Goal: Task Accomplishment & Management: Manage account settings

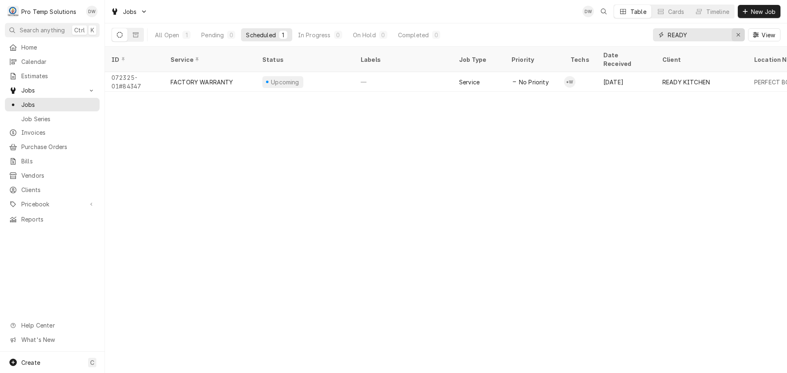
click at [739, 33] on icon "Erase input" at bounding box center [738, 35] width 5 height 6
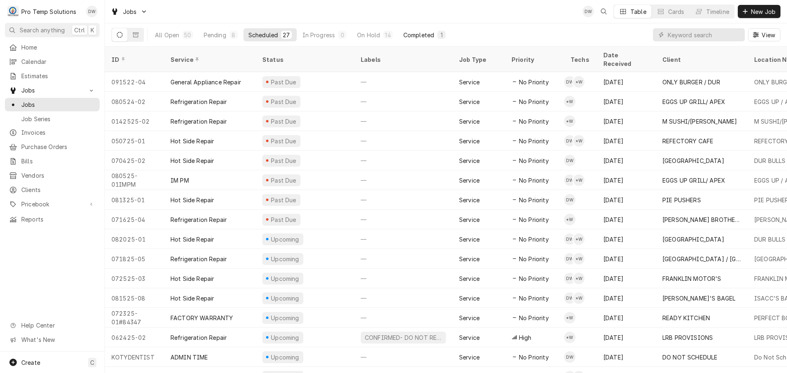
click at [419, 33] on div "Completed" at bounding box center [418, 35] width 31 height 9
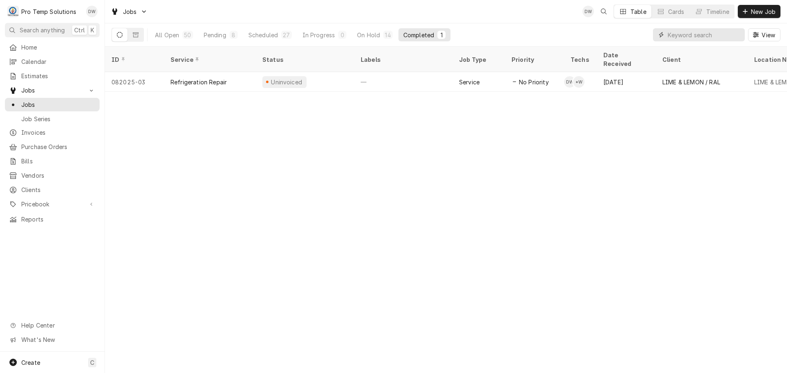
click at [711, 35] on input "Dynamic Content Wrapper" at bounding box center [703, 34] width 73 height 13
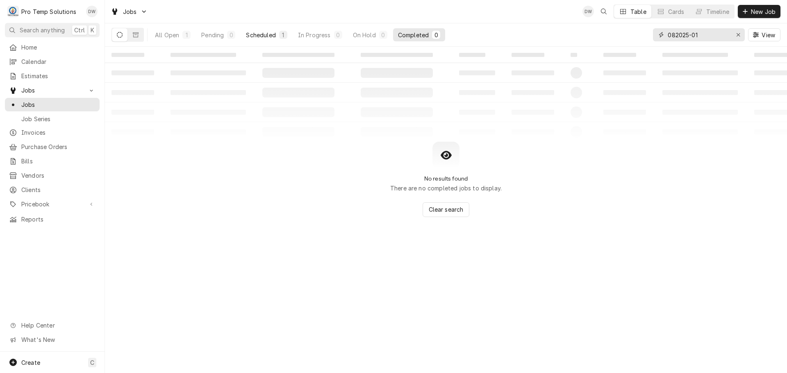
type input "082025-01"
click at [254, 34] on div "Scheduled" at bounding box center [261, 35] width 30 height 9
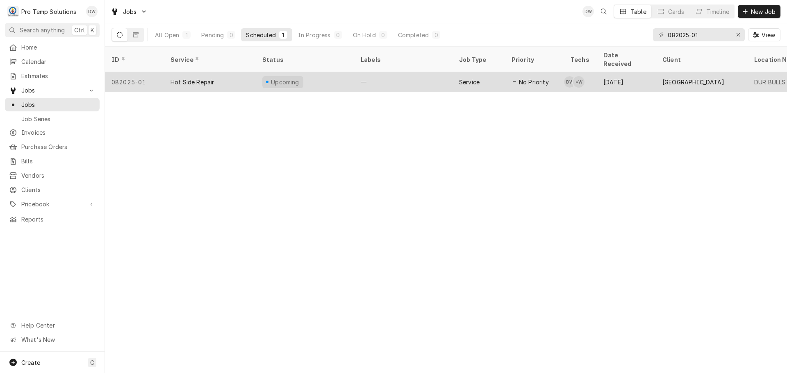
click at [420, 72] on div "—" at bounding box center [403, 82] width 98 height 20
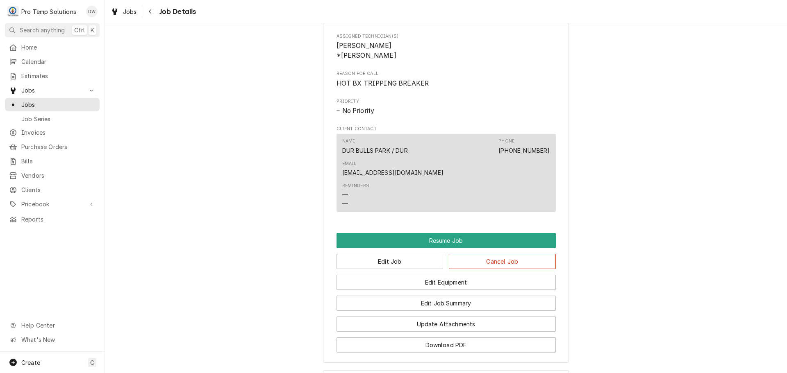
scroll to position [533, 0]
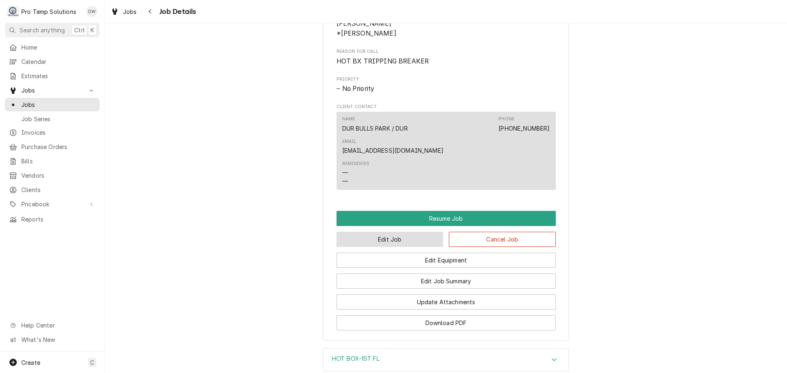
click at [392, 232] on button "Edit Job" at bounding box center [389, 239] width 107 height 15
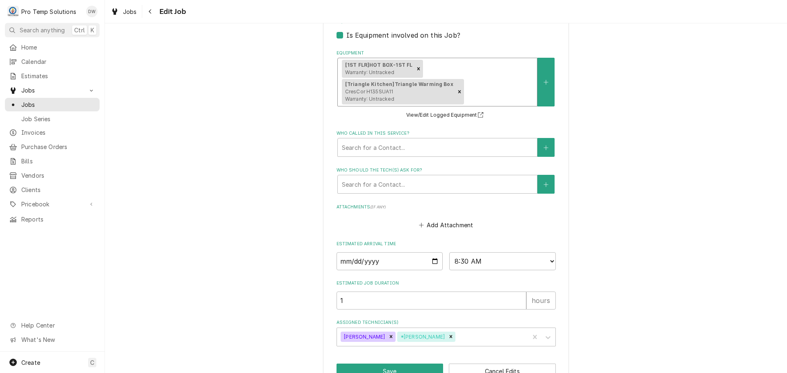
scroll to position [564, 0]
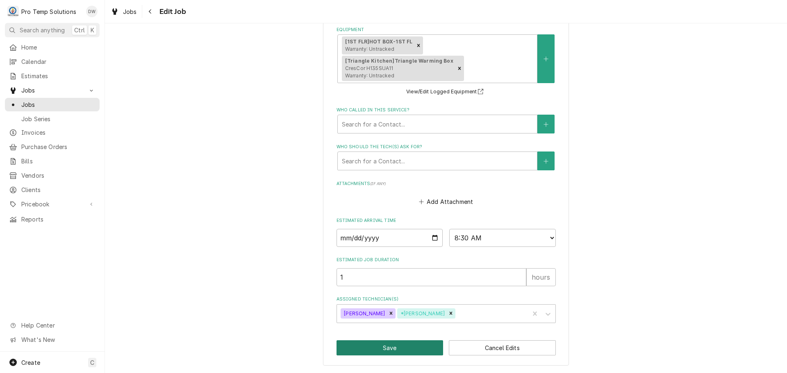
click at [387, 345] on button "Save" at bounding box center [389, 347] width 107 height 15
type textarea "x"
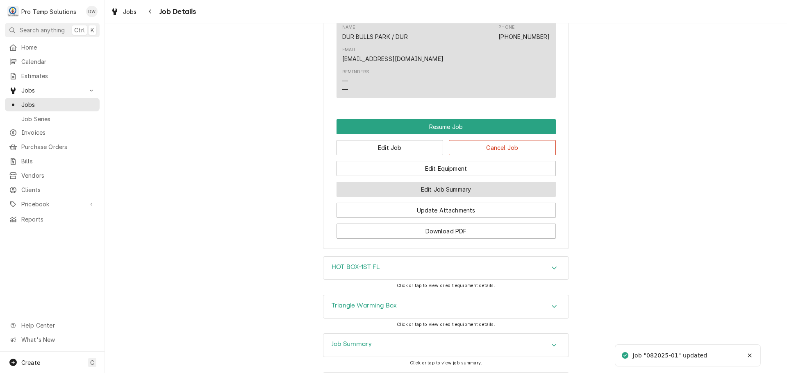
scroll to position [656, 0]
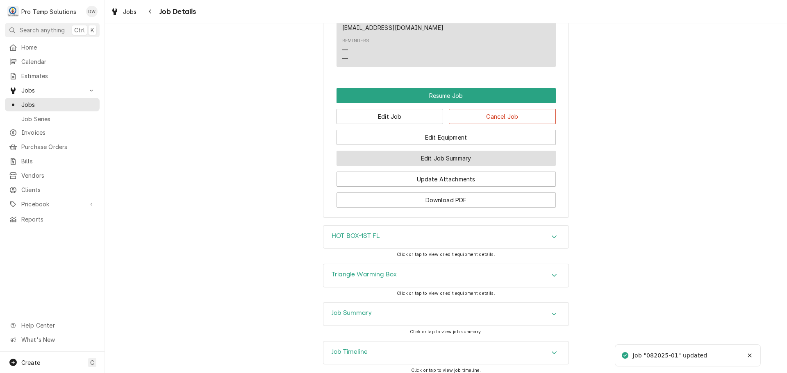
click at [438, 151] on button "Edit Job Summary" at bounding box center [445, 158] width 219 height 15
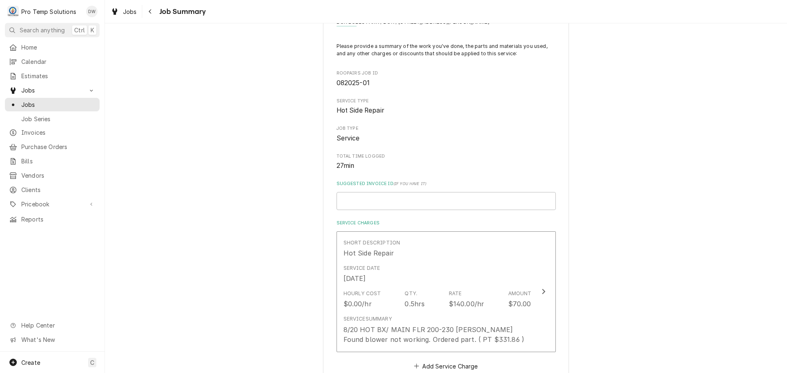
scroll to position [205, 0]
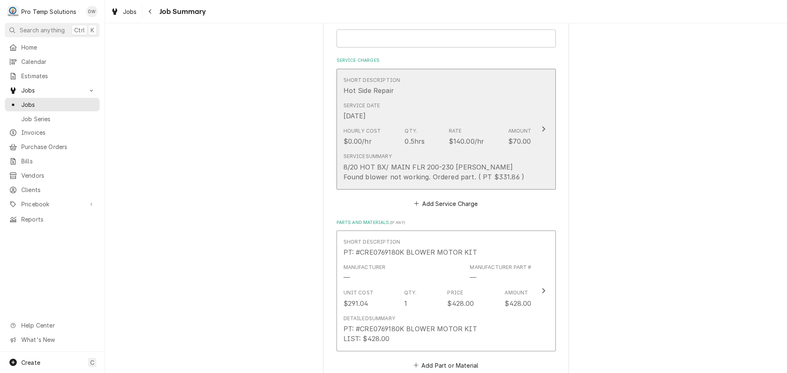
click at [541, 129] on icon "Update Line Item" at bounding box center [543, 129] width 4 height 7
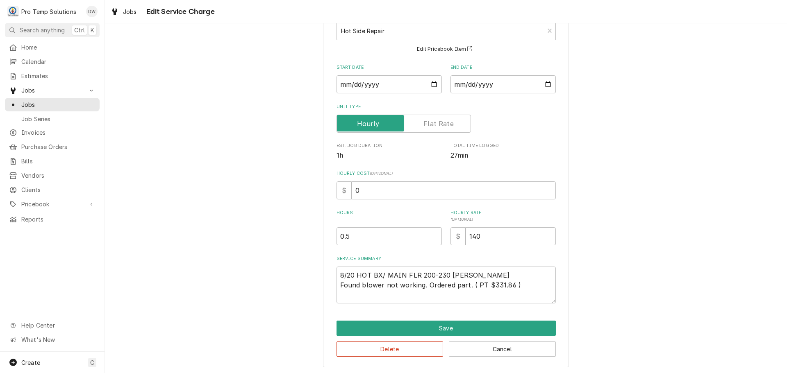
scroll to position [57, 0]
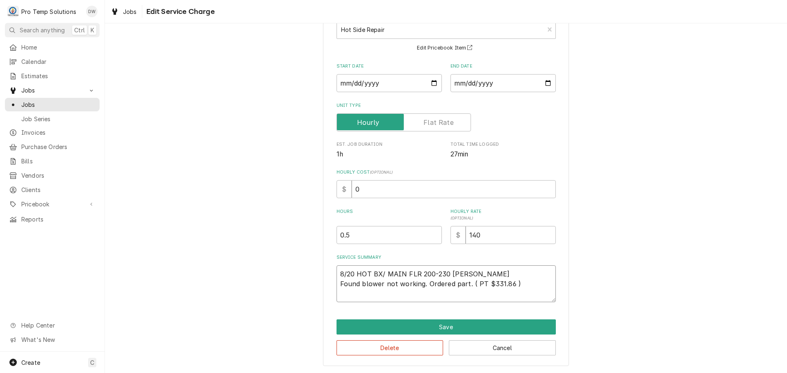
click at [534, 282] on textarea "8/20 HOT BX/ MAIN FLR 200-230 [PERSON_NAME] Found blower not working. Ordered p…" at bounding box center [445, 284] width 219 height 37
type textarea "x"
type textarea "8/20 HOT BX/ MAIN FLR 200-230 [PERSON_NAME] Found blower not working. Ordered p…"
type textarea "x"
type textarea "8/20 HOT BX/ MAIN FLR 200-230 [PERSON_NAME] Found blower not working. Ordered p…"
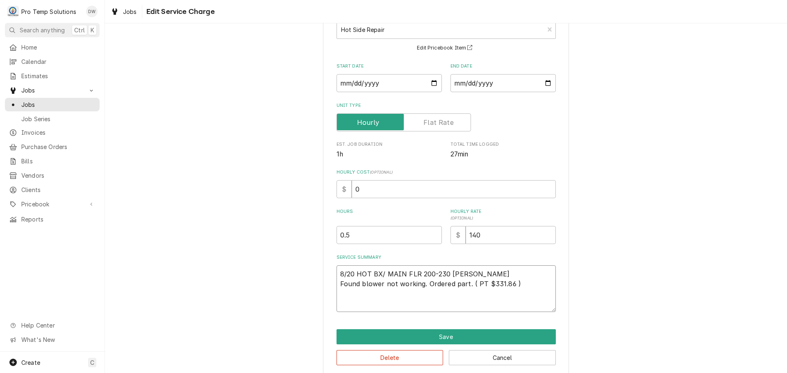
type textarea "x"
type textarea "8/20 HOT BX/ MAIN FLR 200-230 [PERSON_NAME] Found blower not working. Ordered p…"
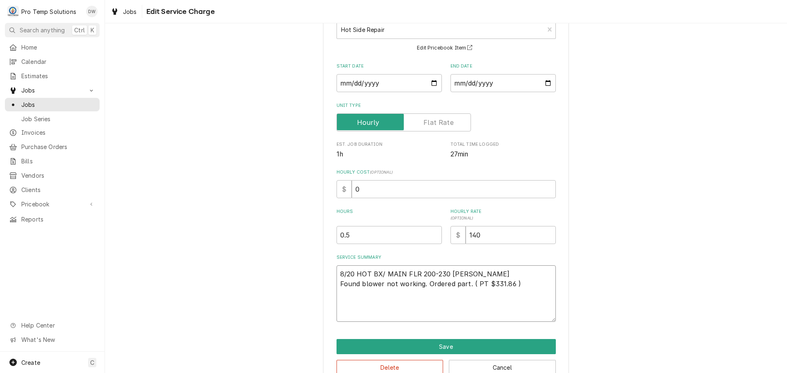
type textarea "x"
type textarea "8/20 HOT BX/ MAIN FLR 200-230 [PERSON_NAME] Found blower not working. Ordered p…"
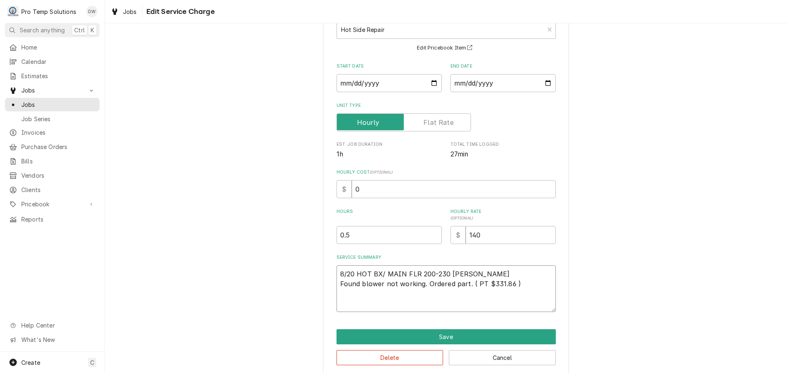
type textarea "x"
type textarea "8/20 HOT BX/ MAIN FLR 200-230 [PERSON_NAME] Found blower not working. Ordered p…"
type textarea "x"
type textarea "8/20 HOT BX/ MAIN FLR 200-230 [PERSON_NAME] Found blower not working. Ordered p…"
type textarea "x"
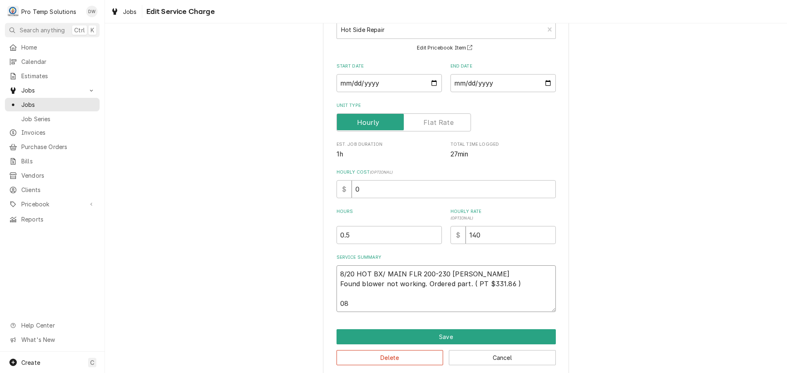
type textarea "8/20 HOT BX/ MAIN FLR 200-230 [PERSON_NAME] Found blower not working. Ordered p…"
type textarea "x"
type textarea "8/20 HOT BX/ MAIN FLR 200-230 [PERSON_NAME] Found blower not working. Ordered p…"
type textarea "x"
type textarea "8/20 HOT BX/ MAIN FLR 200-230 [PERSON_NAME] Found blower not working. Ordered p…"
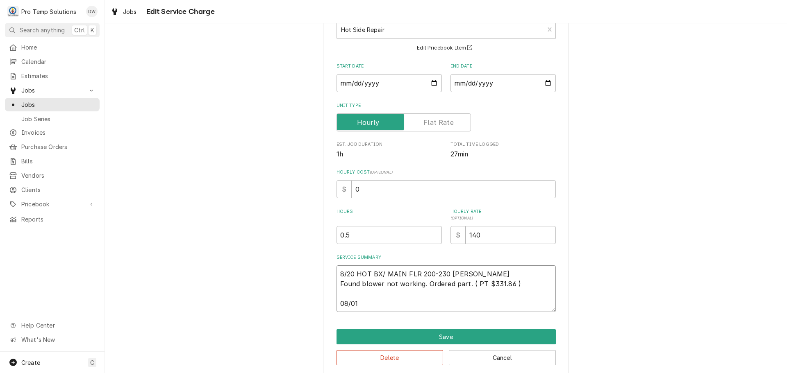
type textarea "x"
type textarea "8/20 HOT BX/ MAIN FLR 200-230 [PERSON_NAME] Found blower not working. Ordered p…"
type textarea "x"
type textarea "8/20 HOT BX/ MAIN FLR 200-230 [PERSON_NAME] Found blower not working. Ordered p…"
type textarea "x"
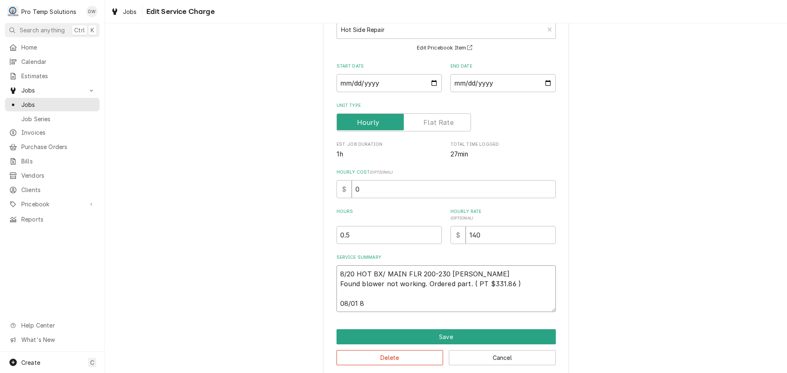
type textarea "8/20 HOT BX/ MAIN FLR 200-230 [PERSON_NAME] Found blower not working. Ordered p…"
type textarea "x"
type textarea "8/20 HOT BX/ MAIN FLR 200-230 [PERSON_NAME] Found blower not working. Ordered p…"
type textarea "x"
type textarea "8/20 HOT BX/ MAIN FLR 200-230 [PERSON_NAME] Found blower not working. Ordered p…"
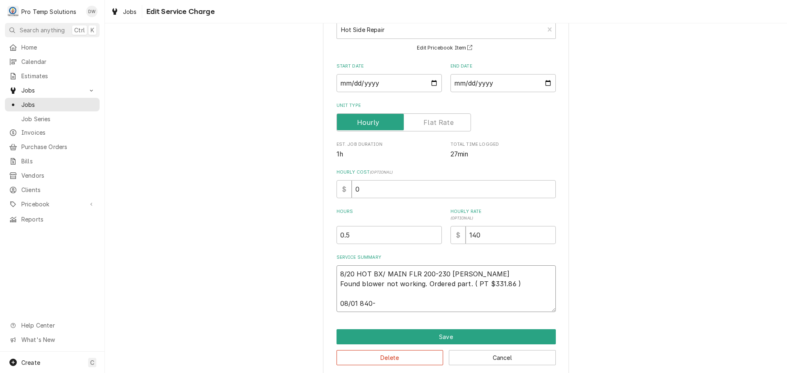
type textarea "x"
type textarea "8/20 HOT BX/ MAIN FLR 200-230 [PERSON_NAME] Found blower not working. Ordered p…"
type textarea "x"
type textarea "8/20 HOT BX/ MAIN FLR 200-230 [PERSON_NAME] Found blower not working. Ordered p…"
type textarea "x"
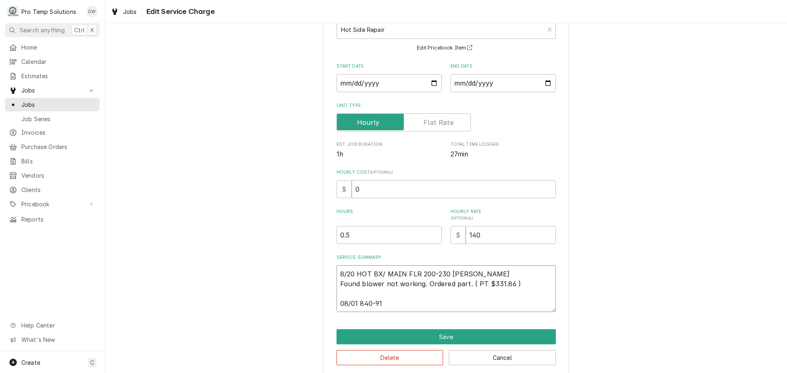
type textarea "8/20 HOT BX/ MAIN FLR 200-230 [PERSON_NAME] Found blower not working. Ordered p…"
type textarea "x"
type textarea "8/20 HOT BX/ MAIN FLR 200-230 [PERSON_NAME] Found blower not working. Ordered p…"
type textarea "x"
type textarea "8/20 HOT BX/ MAIN FLR 200-230 [PERSON_NAME] Found blower not working. Ordered p…"
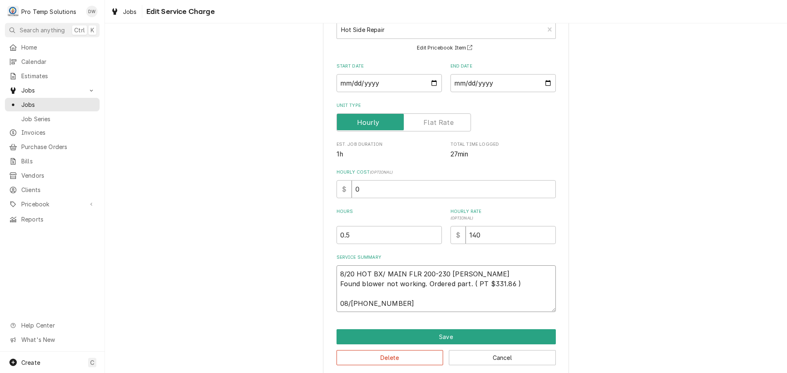
type textarea "x"
type textarea "8/20 HOT BX/ MAIN FLR 200-230 [PERSON_NAME] Found blower not working. Ordered p…"
type textarea "x"
type textarea "8/20 HOT BX/ MAIN FLR 200-230 [PERSON_NAME] Found blower not working. Ordered p…"
type textarea "x"
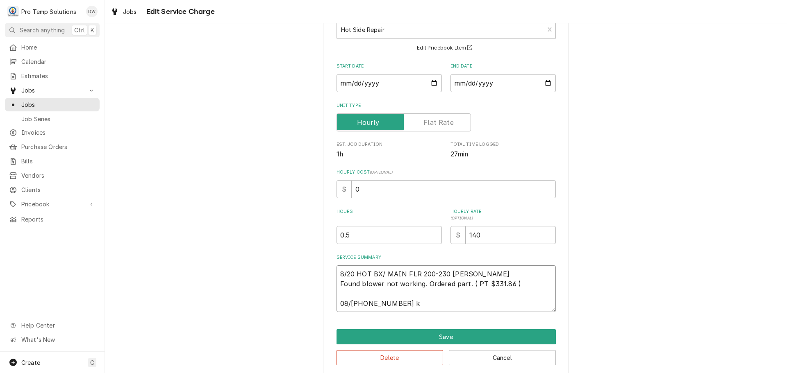
type textarea "8/20 HOT BX/ MAIN FLR 200-230 [PERSON_NAME] Found blower not working. Ordered p…"
type textarea "x"
type textarea "8/20 HOT BX/ MAIN FLR 200-230 [PERSON_NAME] Found blower not working. Ordered p…"
type textarea "x"
type textarea "8/20 HOT BX/ MAIN FLR 200-230 [PERSON_NAME] Found blower not working. Ordered p…"
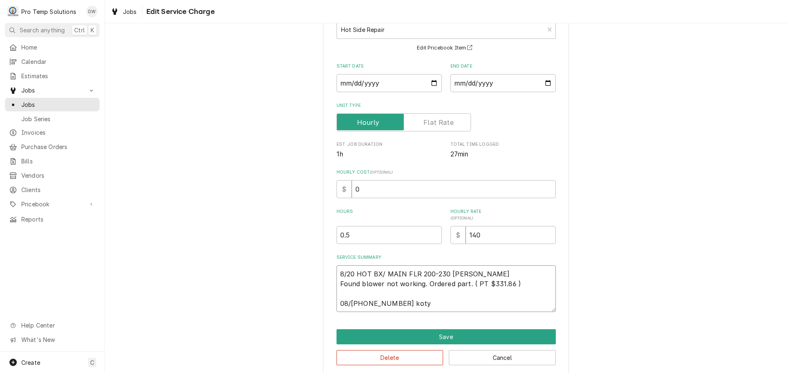
type textarea "x"
type textarea "8/20 HOT BX/ MAIN FLR 200-230 [PERSON_NAME] Found blower not working. Ordered p…"
type textarea "x"
type textarea "8/20 HOT BX/ MAIN FLR 200-230 [PERSON_NAME] Found blower not working. Ordered p…"
type textarea "x"
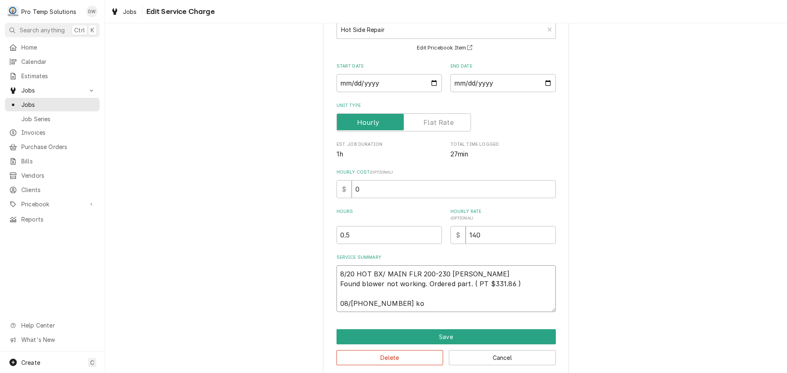
type textarea "8/20 HOT BX/ MAIN FLR 200-230 [PERSON_NAME] Found blower not working. Ordered p…"
type textarea "x"
type textarea "8/20 HOT BX/ MAIN FLR 200-230 [PERSON_NAME] Found blower not working. Ordered p…"
type textarea "x"
type textarea "8/20 HOT BX/ MAIN FLR 200-230 [PERSON_NAME] Found blower not working. Ordered p…"
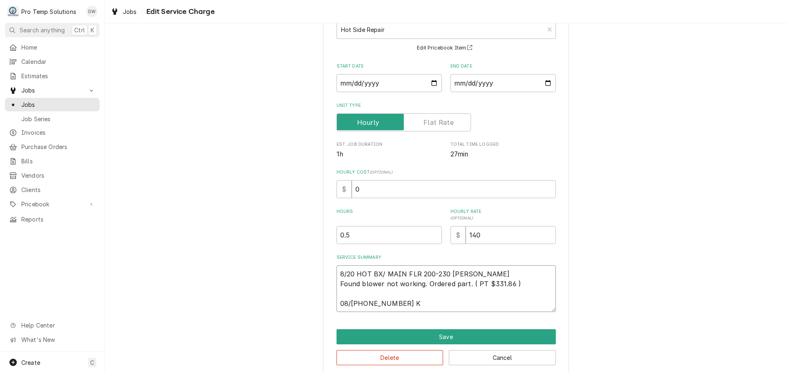
type textarea "x"
type textarea "8/20 HOT BX/ MAIN FLR 200-230 [PERSON_NAME] Found blower not working. Ordered p…"
type textarea "x"
type textarea "8/20 HOT BX/ MAIN FLR 200-230 [PERSON_NAME] Found blower not working. Ordered p…"
type textarea "x"
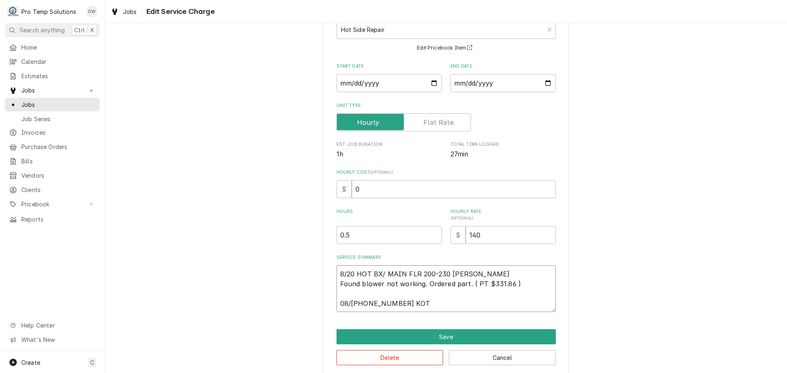
type textarea "8/20 HOT BX/ MAIN FLR 200-230 [PERSON_NAME] Found blower not working. Ordered p…"
type textarea "x"
type textarea "8/20 HOT BX/ MAIN FLR 200-230 [PERSON_NAME] Found blower not working. Ordered p…"
type textarea "x"
type textarea "8/20 HOT BX/ MAIN FLR 200-230 [PERSON_NAME] Found blower not working. Ordered p…"
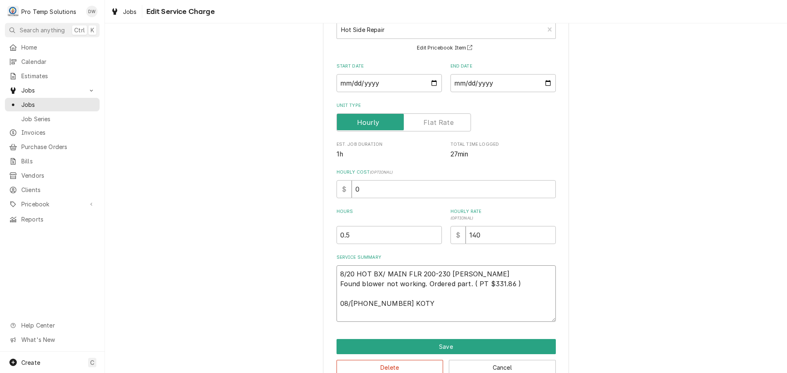
type textarea "x"
type textarea "8/20 HOT BX/ MAIN FLR 200-230 [PERSON_NAME] Found blower not working. Ordered p…"
type textarea "x"
type textarea "8/20 HOT BX/ MAIN FLR 200-230 [PERSON_NAME] Found blower not working. Ordered p…"
type textarea "x"
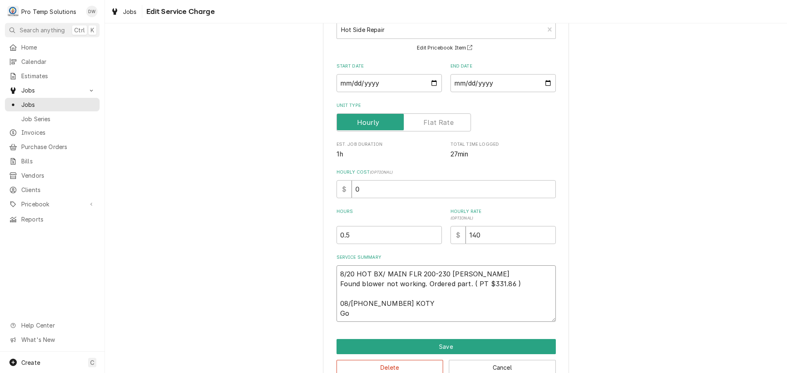
type textarea "8/20 HOT BX/ MAIN FLR 200-230 [PERSON_NAME] Found blower not working. Ordered p…"
type textarea "x"
type textarea "8/20 HOT BX/ MAIN FLR 200-230 [PERSON_NAME] Found blower not working. Ordered p…"
type textarea "x"
type textarea "8/20 HOT BX/ MAIN FLR 200-230 [PERSON_NAME] Found blower not working. Ordered p…"
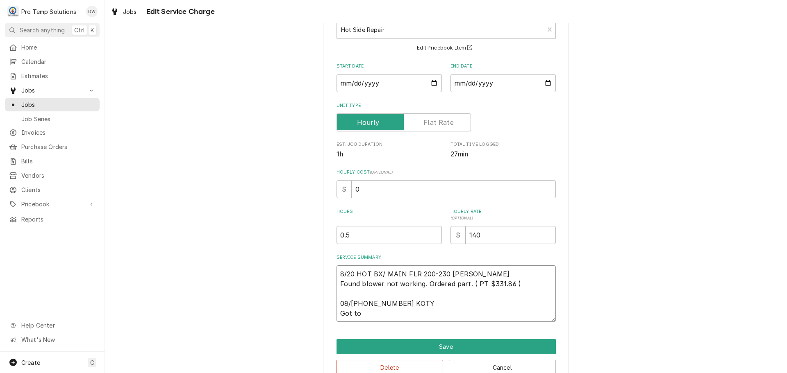
type textarea "x"
type textarea "8/20 HOT BX/ MAIN FLR 200-230 [PERSON_NAME] Found blower not working. Ordered p…"
type textarea "x"
type textarea "8/20 HOT BX/ MAIN FLR 200-230 [PERSON_NAME] Found blower not working. Ordered p…"
type textarea "x"
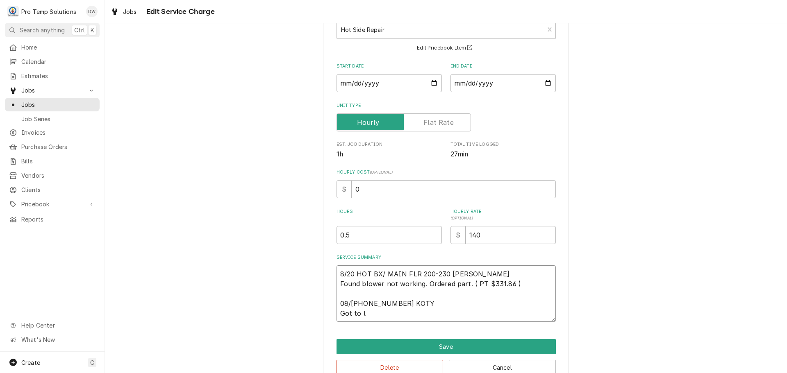
type textarea "8/20 HOT BX/ MAIN FLR 200-230 [PERSON_NAME] Found blower not working. Ordered p…"
type textarea "x"
type textarea "8/20 HOT BX/ MAIN FLR 200-230 [PERSON_NAME] Found blower not working. Ordered p…"
type textarea "x"
type textarea "8/20 HOT BX/ MAIN FLR 200-230 [PERSON_NAME] Found blower not working. Ordered p…"
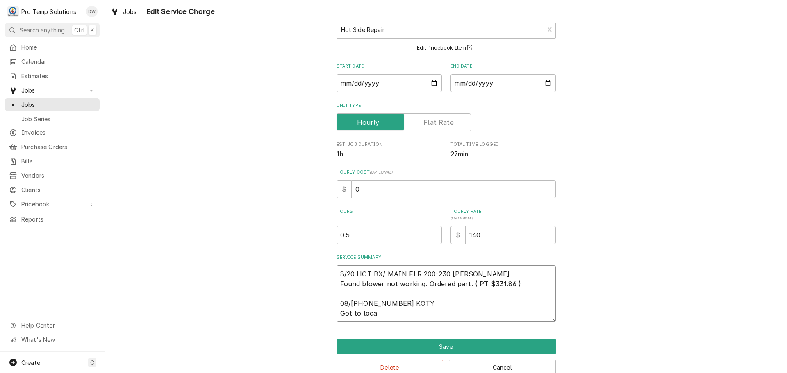
type textarea "x"
type textarea "8/20 HOT BX/ MAIN FLR 200-230 [PERSON_NAME] Found blower not working. Ordered p…"
type textarea "x"
type textarea "8/20 HOT BX/ MAIN FLR 200-230 [PERSON_NAME] Found blower not working. Ordered p…"
type textarea "x"
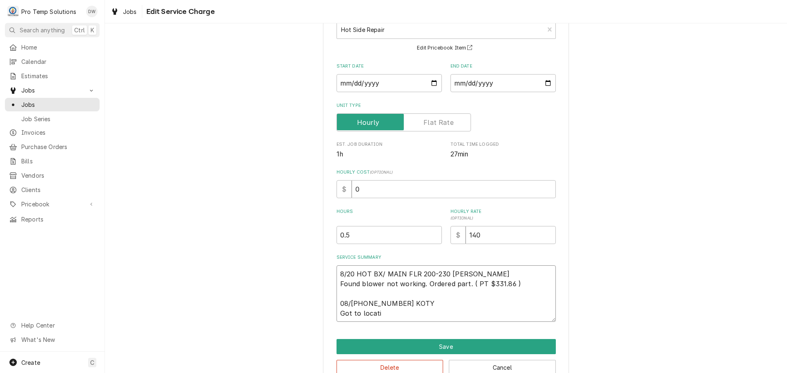
type textarea "8/20 HOT BX/ MAIN FLR 200-230 [PERSON_NAME] Found blower not working. Ordered p…"
type textarea "x"
type textarea "8/20 HOT BX/ MAIN FLR 200-230 [PERSON_NAME] Found blower not working. Ordered p…"
type textarea "x"
type textarea "8/20 HOT BX/ MAIN FLR 200-230 [PERSON_NAME] Found blower not working. Ordered p…"
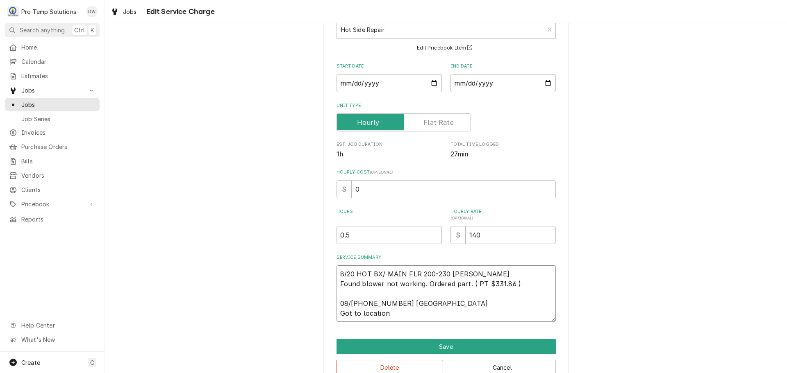
type textarea "x"
type textarea "8/20 HOT BX/ MAIN FLR 200-230 [PERSON_NAME] Found blower not working. Ordered p…"
type textarea "x"
type textarea "8/20 HOT BX/ MAIN FLR 200-230 [PERSON_NAME] Found blower not working. Ordered p…"
type textarea "x"
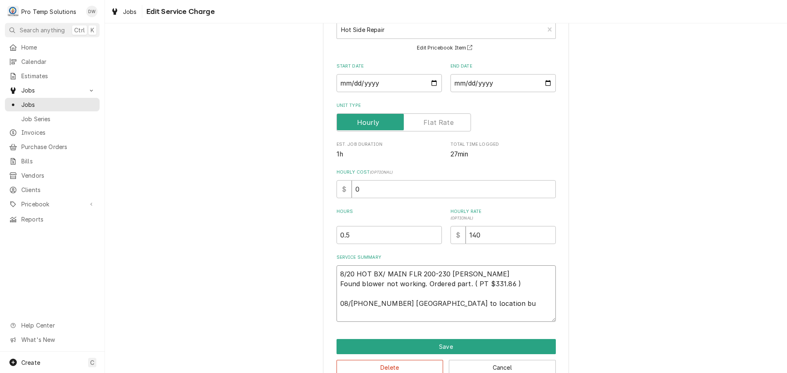
type textarea "8/20 HOT BX/ MAIN FLR 200-230 [PERSON_NAME] Found blower not working. Ordered p…"
type textarea "x"
type textarea "8/20 HOT BX/ MAIN FLR 200-230 [PERSON_NAME] Found blower not working. Ordered p…"
type textarea "x"
type textarea "8/20 HOT BX/ MAIN FLR 200-230 [PERSON_NAME] Found blower not working. Ordered p…"
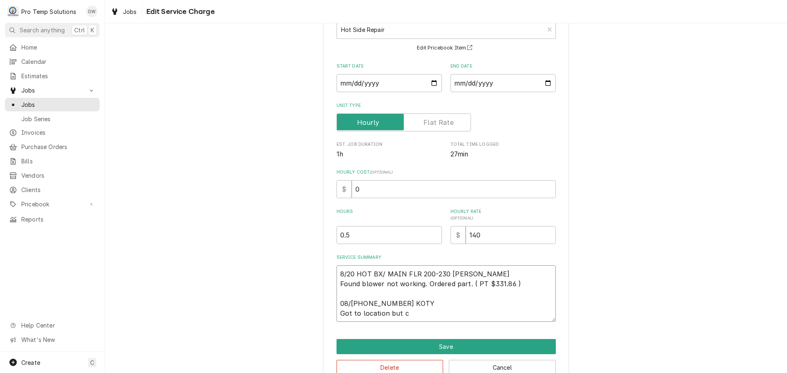
type textarea "x"
type textarea "8/20 HOT BX/ MAIN FLR 200-230 [PERSON_NAME] Found blower not working. Ordered p…"
type textarea "x"
type textarea "8/20 HOT BX/ MAIN FLR 200-230 [PERSON_NAME] Found blower not working. Ordered p…"
type textarea "x"
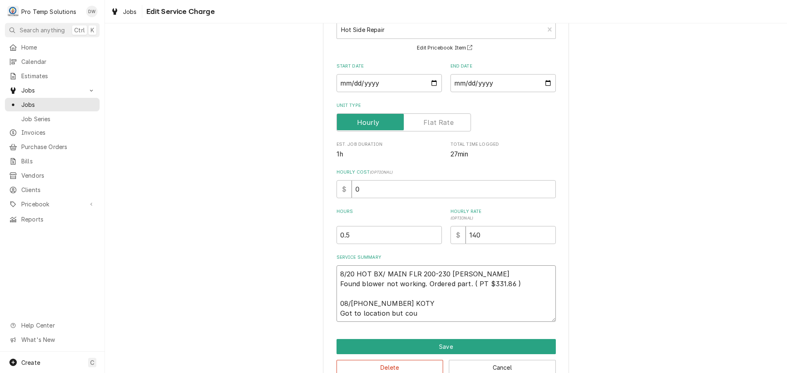
type textarea "8/20 HOT BX/ MAIN FLR 200-230 [PERSON_NAME] Found blower not working. Ordered p…"
type textarea "x"
type textarea "8/20 HOT BX/ MAIN FLR 200-230 [PERSON_NAME] Found blower not working. Ordered p…"
type textarea "x"
type textarea "8/20 HOT BX/ MAIN FLR 200-230 [PERSON_NAME] Found blower not working. Ordered p…"
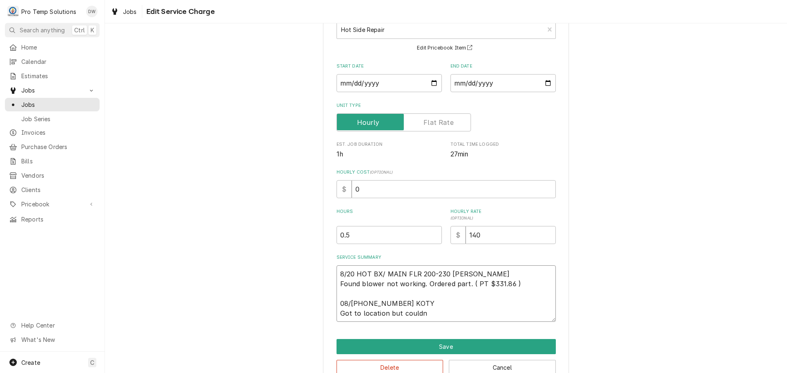
type textarea "x"
type textarea "8/20 HOT BX/ MAIN FLR 200-230 [PERSON_NAME] Found blower not working. Ordered p…"
type textarea "x"
type textarea "8/20 HOT BX/ MAIN FLR 200-230 [PERSON_NAME] Found blower not working. Ordered p…"
type textarea "x"
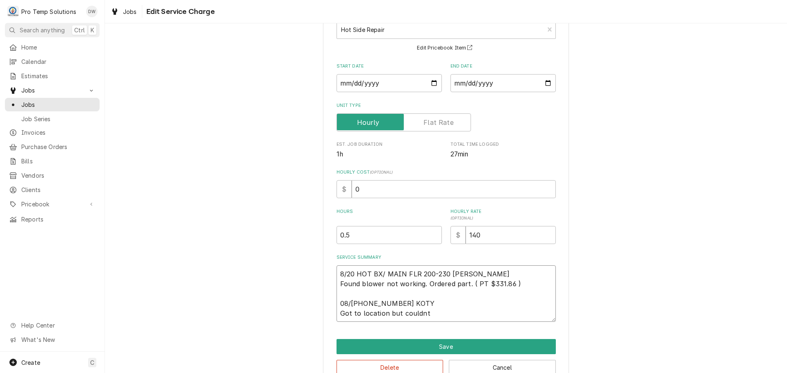
type textarea "8/20 HOT BX/ MAIN FLR 200-230 [PERSON_NAME] Found blower not working. Ordered p…"
type textarea "x"
type textarea "8/20 HOT BX/ MAIN FLR 200-230 [PERSON_NAME] Found blower not working. Ordered p…"
type textarea "x"
type textarea "8/20 HOT BX/ MAIN FLR 200-230 [PERSON_NAME] Found blower not working. Ordered p…"
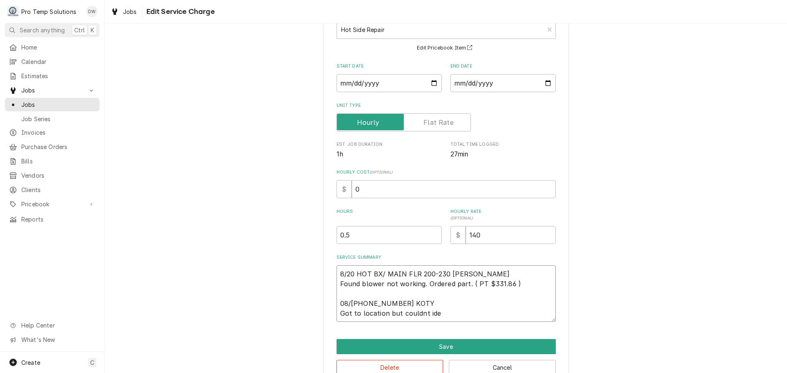
type textarea "x"
type textarea "8/20 HOT BX/ MAIN FLR 200-230 [PERSON_NAME] Found blower not working. Ordered p…"
type textarea "x"
type textarea "8/20 HOT BX/ MAIN FLR 200-230 [PERSON_NAME] Found blower not working. Ordered p…"
type textarea "x"
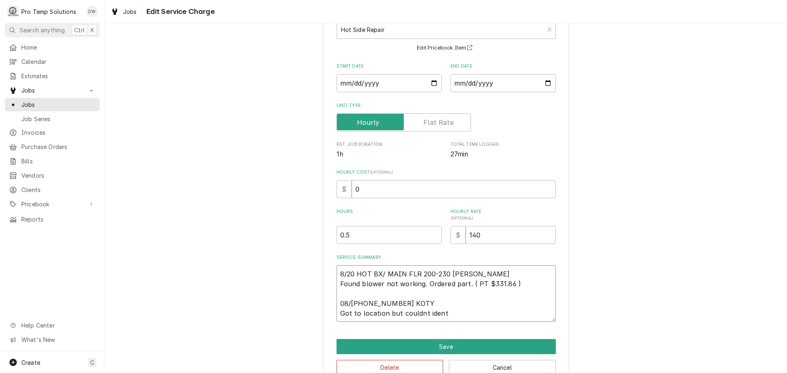
type textarea "8/20 HOT BX/ MAIN FLR 200-230 [PERSON_NAME] Found blower not working. Ordered p…"
type textarea "x"
type textarea "8/20 HOT BX/ MAIN FLR 200-230 [PERSON_NAME] Found blower not working. Ordered p…"
type textarea "x"
type textarea "8/20 HOT BX/ MAIN FLR 200-230 [PERSON_NAME] Found blower not working. Ordered p…"
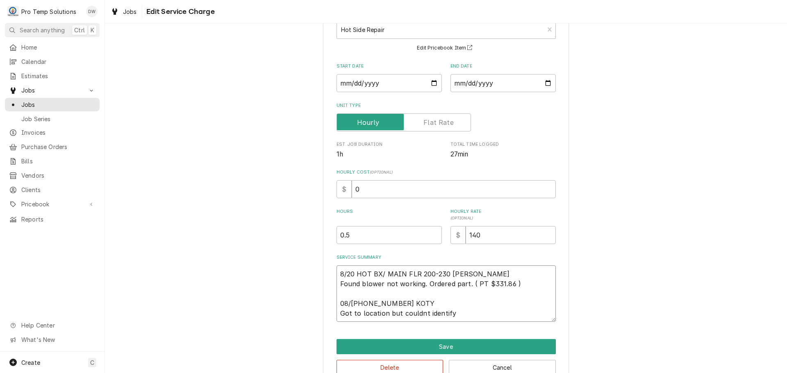
type textarea "x"
type textarea "8/20 HOT BX/ MAIN FLR 200-230 [PERSON_NAME] Found blower not working. Ordered p…"
type textarea "x"
type textarea "8/20 HOT BX/ MAIN FLR 200-230 [PERSON_NAME] Found blower not working. Ordered p…"
type textarea "x"
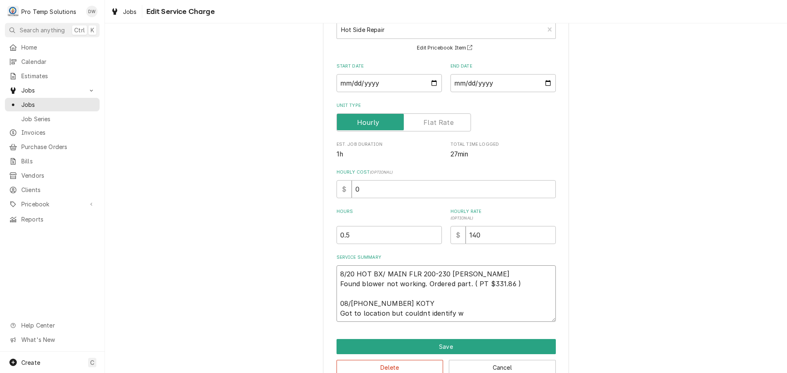
type textarea "8/20 HOT BX/ MAIN FLR 200-230 [PERSON_NAME] Found blower not working. Ordered p…"
type textarea "x"
type textarea "8/20 HOT BX/ MAIN FLR 200-230 [PERSON_NAME] Found blower not working. Ordered p…"
type textarea "x"
type textarea "8/20 HOT BX/ MAIN FLR 200-230 [PERSON_NAME] Found blower not working. Ordered p…"
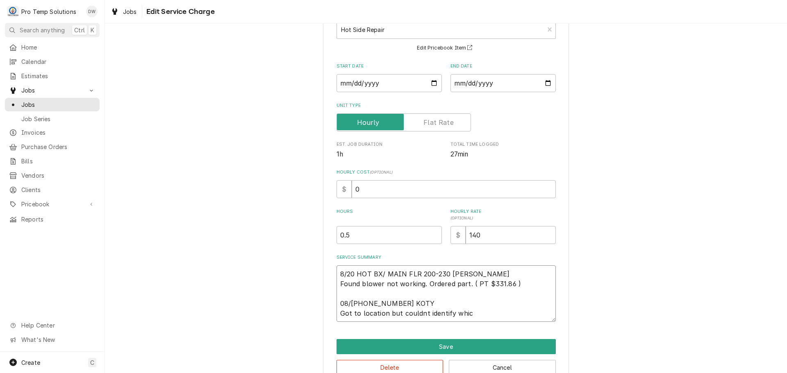
type textarea "x"
type textarea "8/20 HOT BX/ MAIN FLR 200-230 [PERSON_NAME] Found blower not working. Ordered p…"
type textarea "x"
type textarea "8/20 HOT BX/ MAIN FLR 200-230 [PERSON_NAME] Found blower not working. Ordered p…"
type textarea "x"
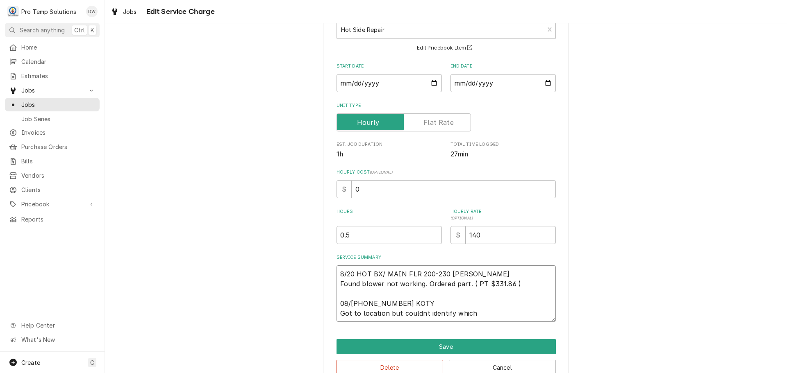
type textarea "8/20 HOT BX/ MAIN FLR 200-230 [PERSON_NAME] Found blower not working. Ordered p…"
type textarea "x"
type textarea "8/20 HOT BX/ MAIN FLR 200-230 [PERSON_NAME] Found blower not working. Ordered p…"
type textarea "x"
type textarea "8/20 HOT BX/ MAIN FLR 200-230 [PERSON_NAME] Found blower not working. Ordered p…"
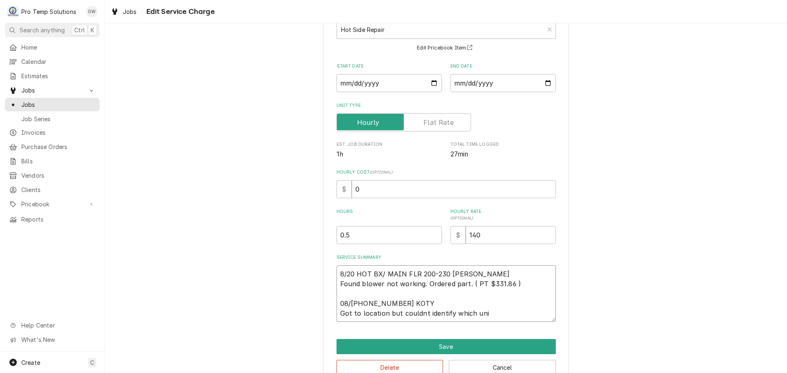
type textarea "x"
type textarea "8/20 HOT BX/ MAIN FLR 200-230 [PERSON_NAME] Found blower not working. Ordered p…"
type textarea "x"
type textarea "8/20 HOT BX/ MAIN FLR 200-230 [PERSON_NAME] Found blower not working. Ordered p…"
type textarea "x"
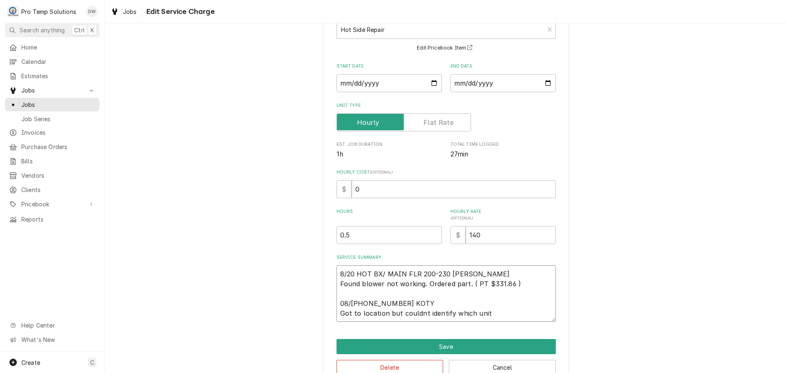
type textarea "8/20 HOT BX/ MAIN FLR 200-230 [PERSON_NAME] Found blower not working. Ordered p…"
type textarea "x"
type textarea "8/20 HOT BX/ MAIN FLR 200-230 [PERSON_NAME] Found blower not working. Ordered p…"
type textarea "x"
type textarea "8/20 HOT BX/ MAIN FLR 200-230 [PERSON_NAME] Found blower not working. Ordered p…"
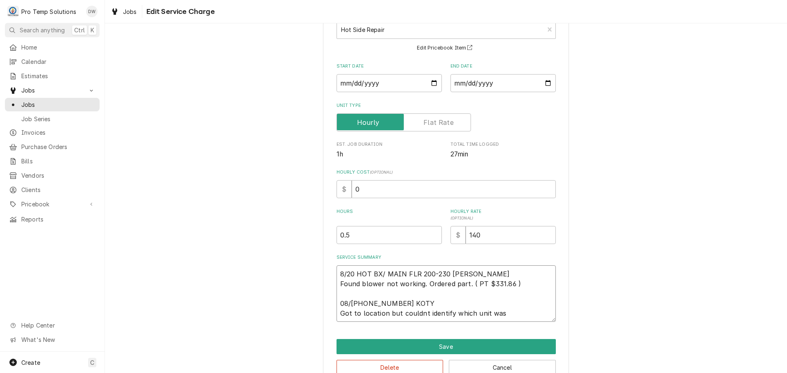
type textarea "x"
type textarea "8/20 HOT BX/ MAIN FLR 200-230 [PERSON_NAME] Found blower not working. Ordered p…"
type textarea "x"
type textarea "8/20 HOT BX/ MAIN FLR 200-230 [PERSON_NAME] Found blower not working. Ordered p…"
type textarea "x"
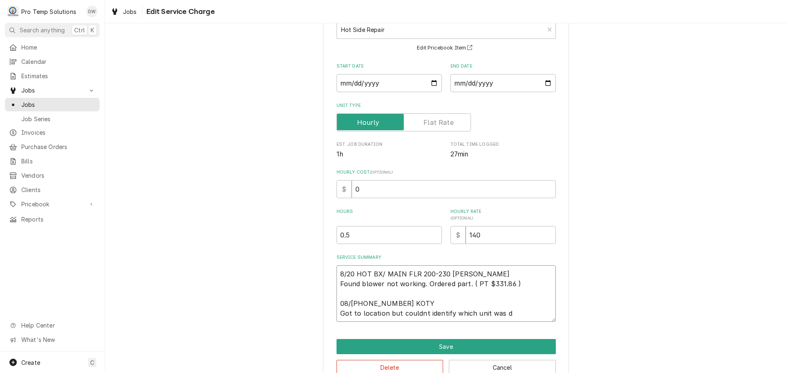
type textarea "8/20 HOT BX/ MAIN FLR 200-230 [PERSON_NAME] Found blower not working. Ordered p…"
type textarea "x"
type textarea "8/20 HOT BX/ MAIN FLR 200-230 [PERSON_NAME] Found blower not working. Ordered p…"
type textarea "x"
type textarea "8/20 HOT BX/ MAIN FLR 200-230 [PERSON_NAME] Found blower not working. Ordered p…"
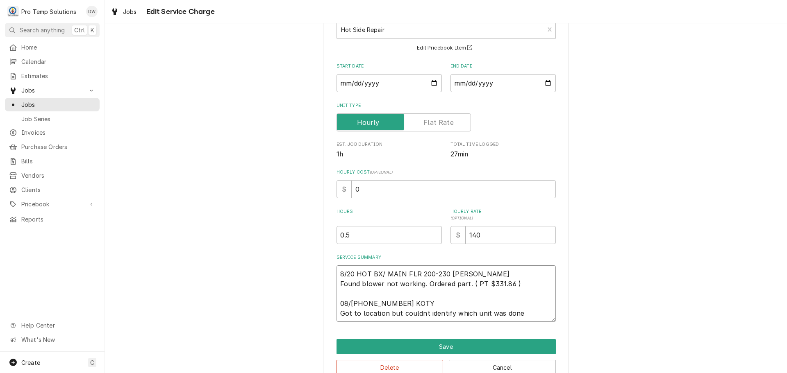
type textarea "x"
type textarea "8/20 HOT BX/ MAIN FLR 200-230 [PERSON_NAME] Found blower not working. Ordered p…"
type textarea "x"
type textarea "8/20 HOT BX/ MAIN FLR 200-230 [PERSON_NAME] Found blower not working. Ordered p…"
type textarea "x"
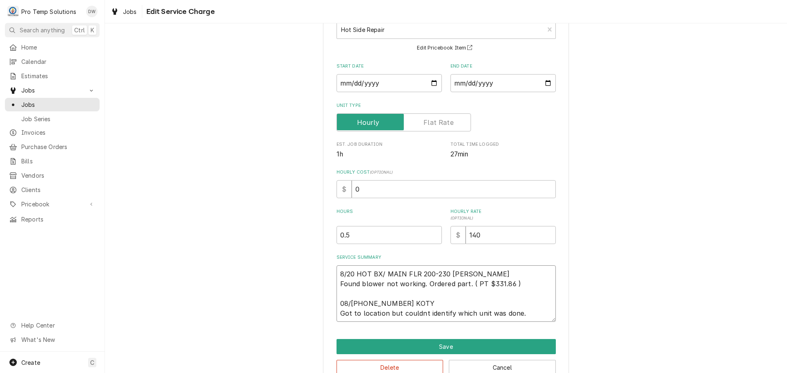
type textarea "8/20 HOT BX/ MAIN FLR 200-230 [PERSON_NAME] Found blower not working. Ordered p…"
type textarea "x"
type textarea "8/20 HOT BX/ MAIN FLR 200-230 [PERSON_NAME] Found blower not working. Ordered p…"
type textarea "x"
type textarea "8/20 HOT BX/ MAIN FLR 200-230 [PERSON_NAME] Found blower not working. Ordered p…"
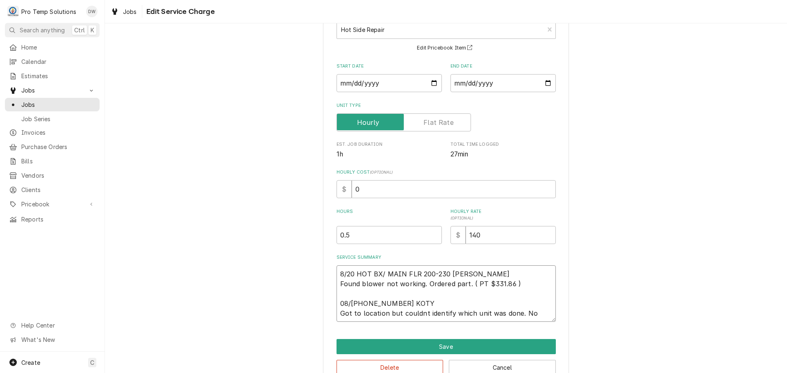
type textarea "x"
type textarea "8/20 HOT BX/ MAIN FLR 200-230 [PERSON_NAME] Found blower not working. Ordered p…"
type textarea "x"
type textarea "8/20 HOT BX/ MAIN FLR 200-230 [PERSON_NAME] Found blower not working. Ordered p…"
type textarea "x"
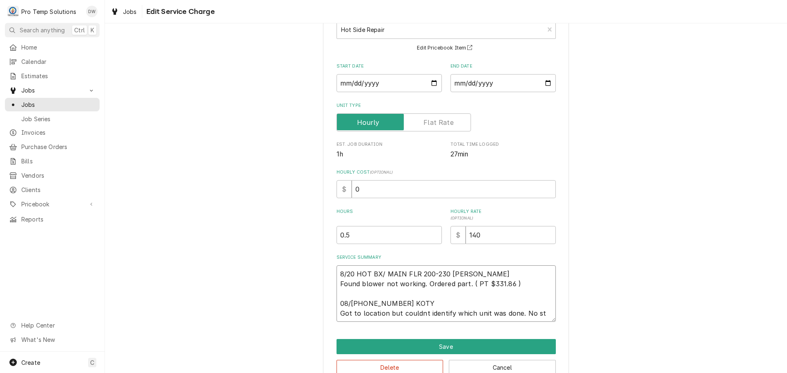
type textarea "8/20 HOT BX/ MAIN FLR 200-230 [PERSON_NAME] Found blower not working. Ordered p…"
type textarea "x"
type textarea "8/20 HOT BX/ MAIN FLR 200-230 [PERSON_NAME] Found blower not working. Ordered p…"
type textarea "x"
type textarea "8/20 HOT BX/ MAIN FLR 200-230 [PERSON_NAME] Found blower not working. Ordered p…"
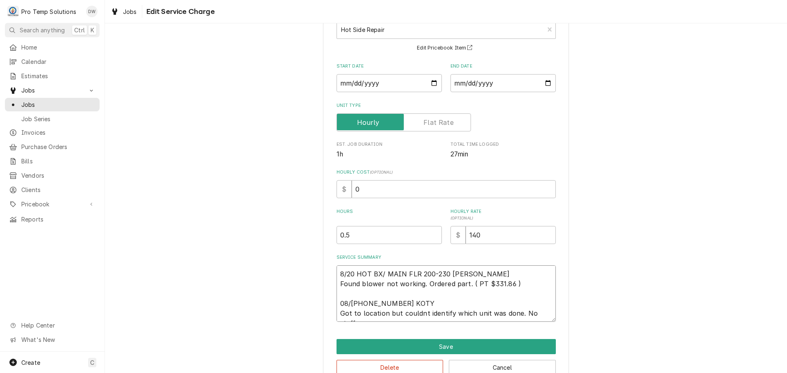
type textarea "x"
type textarea "8/20 HOT BX/ MAIN FLR 200-230 [PERSON_NAME] Found blower not working. Ordered p…"
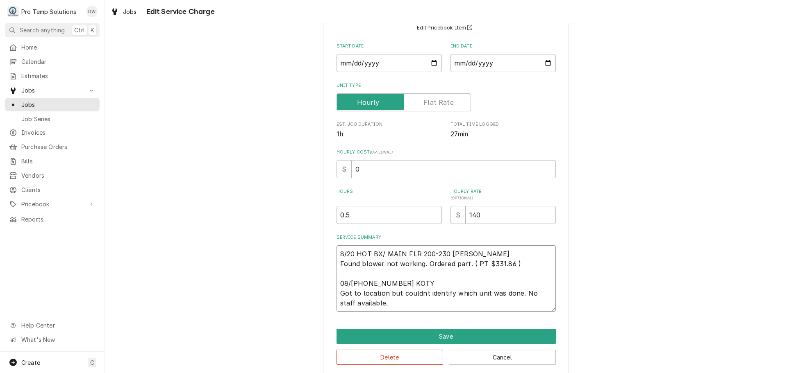
scroll to position [87, 0]
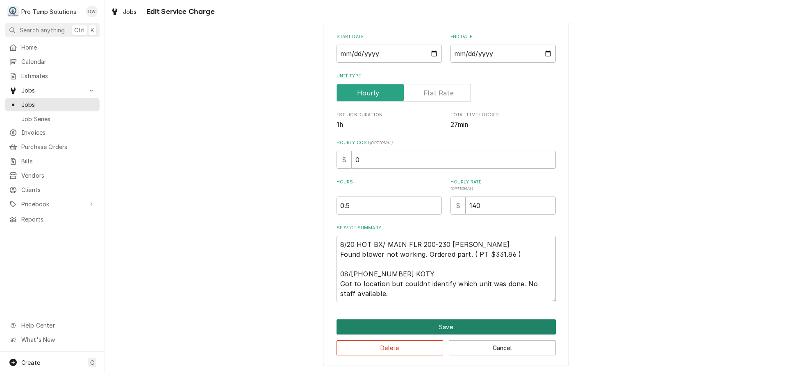
click at [443, 327] on button "Save" at bounding box center [445, 327] width 219 height 15
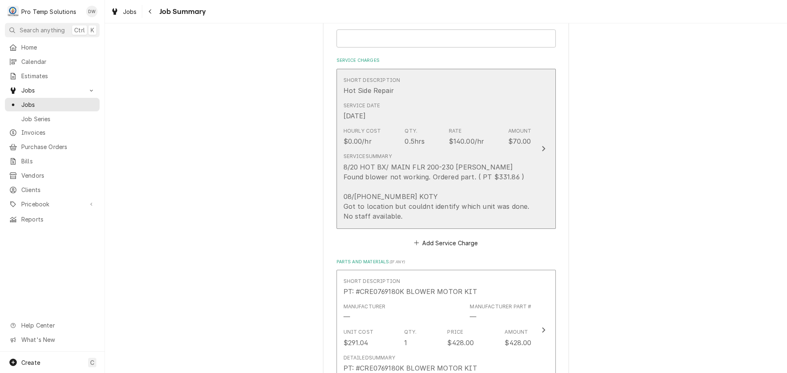
click at [542, 150] on icon "Update Line Item" at bounding box center [543, 148] width 3 height 5
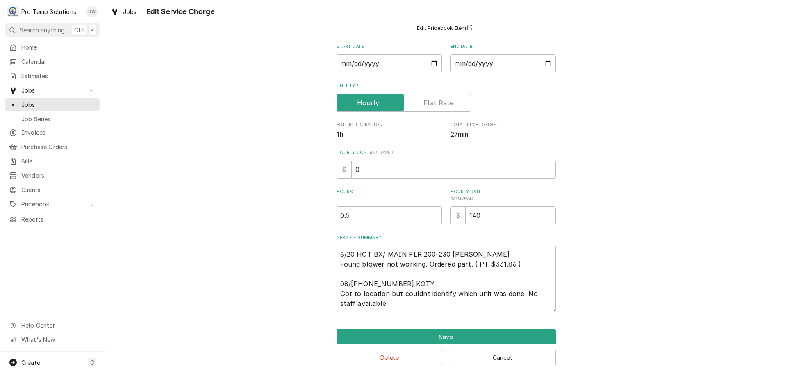
scroll to position [87, 0]
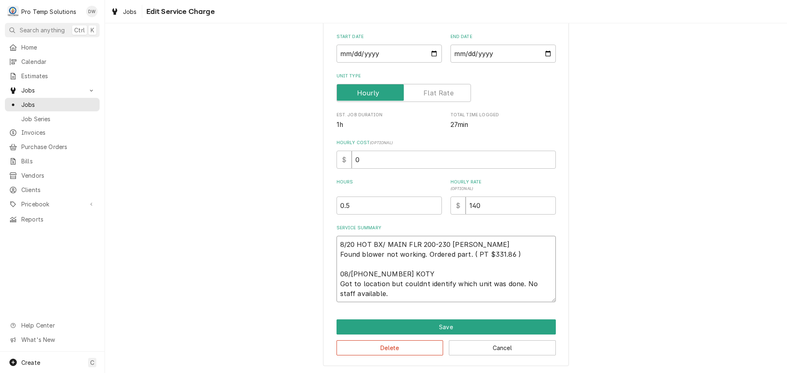
click at [393, 291] on textarea "8/20 HOT BX/ MAIN FLR 200-230 [PERSON_NAME] Found blower not working. Ordered p…" at bounding box center [445, 269] width 219 height 66
click at [382, 294] on textarea "8/20 HOT BX/ MAIN FLR 200-230 [PERSON_NAME] Found blower not working. Ordered p…" at bounding box center [445, 269] width 219 height 66
click at [398, 293] on textarea "8/20 HOT BX/ MAIN FLR 200-230 [PERSON_NAME] Found blower not working. Ordered p…" at bounding box center [445, 269] width 219 height 66
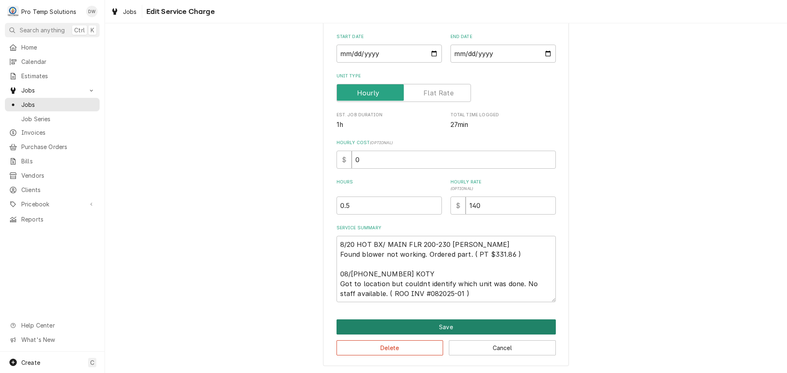
click at [450, 327] on button "Save" at bounding box center [445, 327] width 219 height 15
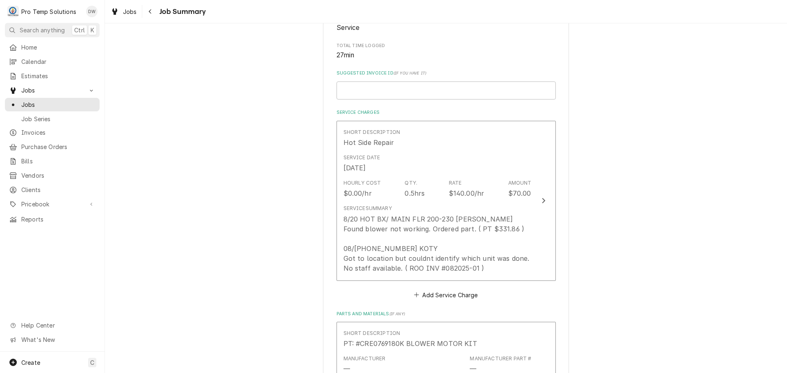
scroll to position [205, 0]
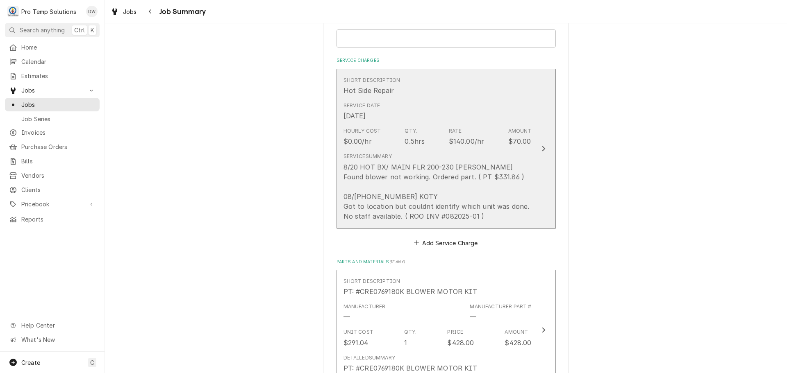
click at [542, 149] on icon "Update Line Item" at bounding box center [543, 148] width 3 height 5
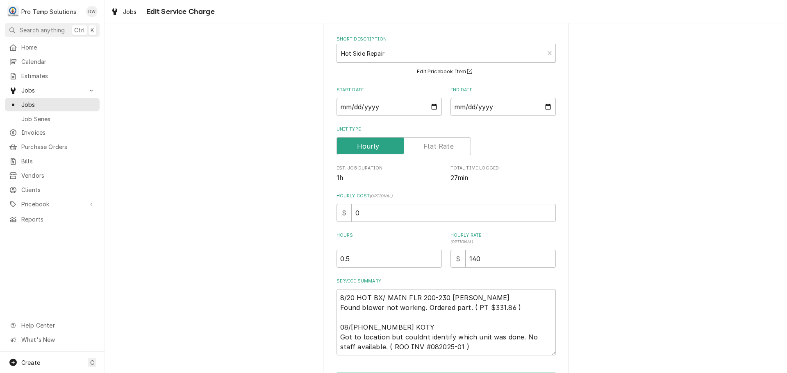
scroll to position [87, 0]
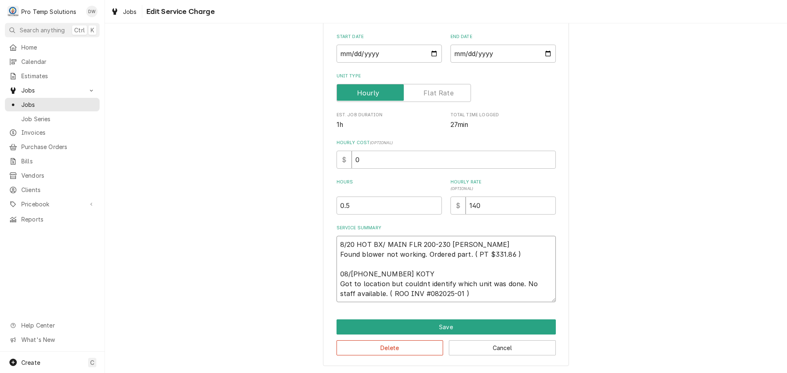
click at [443, 291] on textarea "8/20 HOT BX/ MAIN FLR 200-230 [PERSON_NAME] Found blower not working. Ordered p…" at bounding box center [445, 269] width 219 height 66
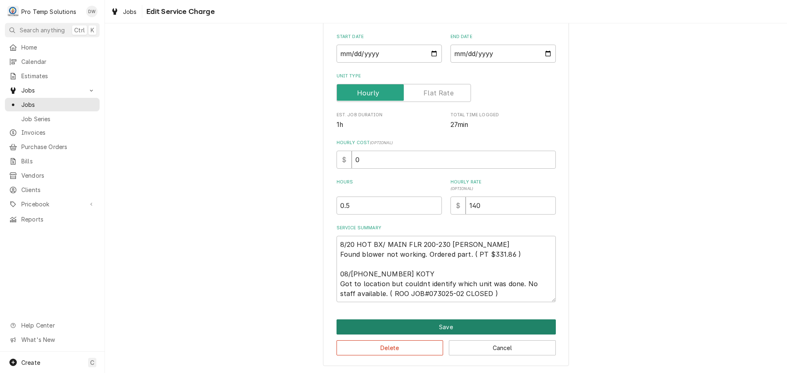
click at [438, 327] on button "Save" at bounding box center [445, 327] width 219 height 15
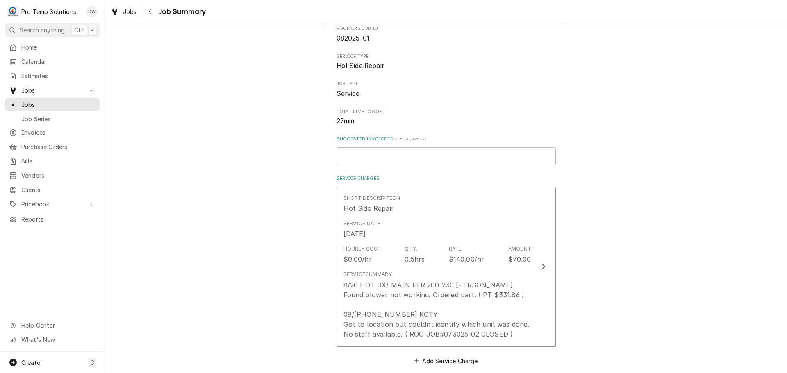
scroll to position [205, 0]
